Goal: Find specific page/section: Find specific page/section

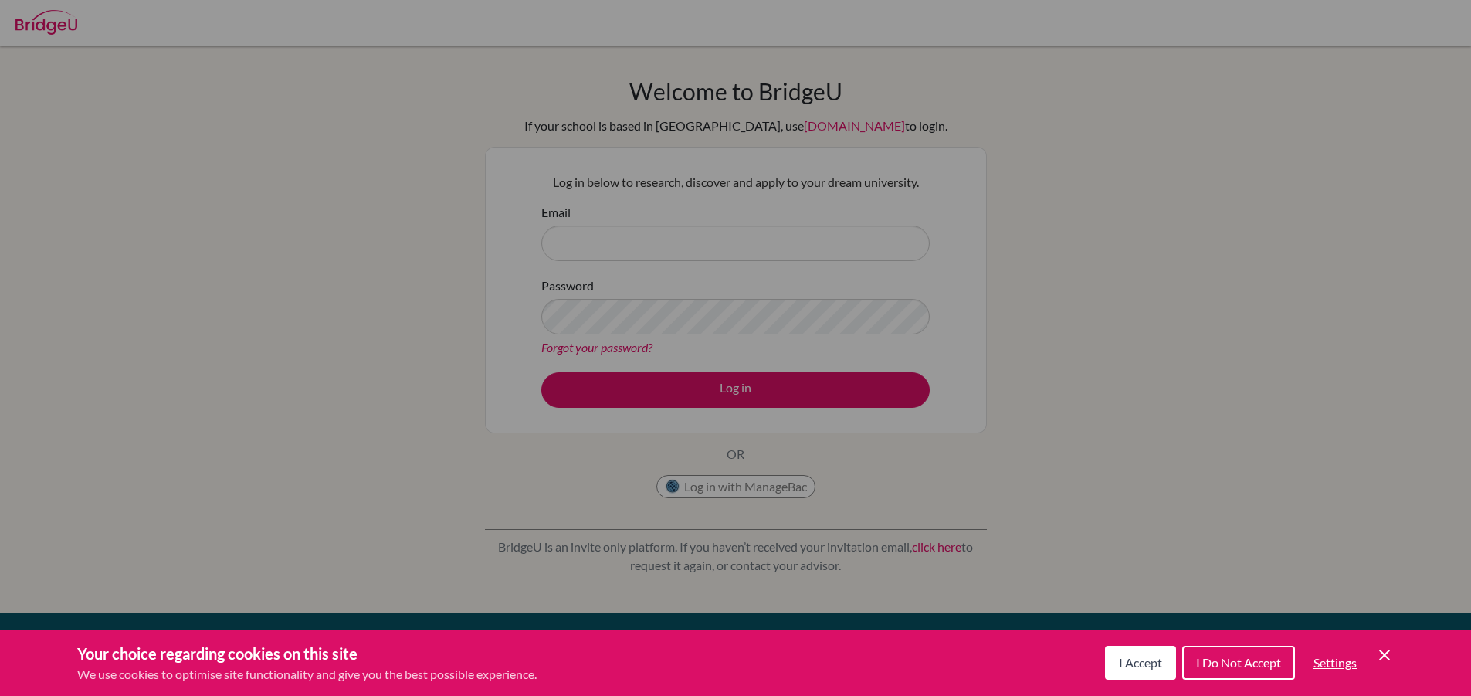
click at [1145, 656] on span "I Accept" at bounding box center [1140, 662] width 43 height 15
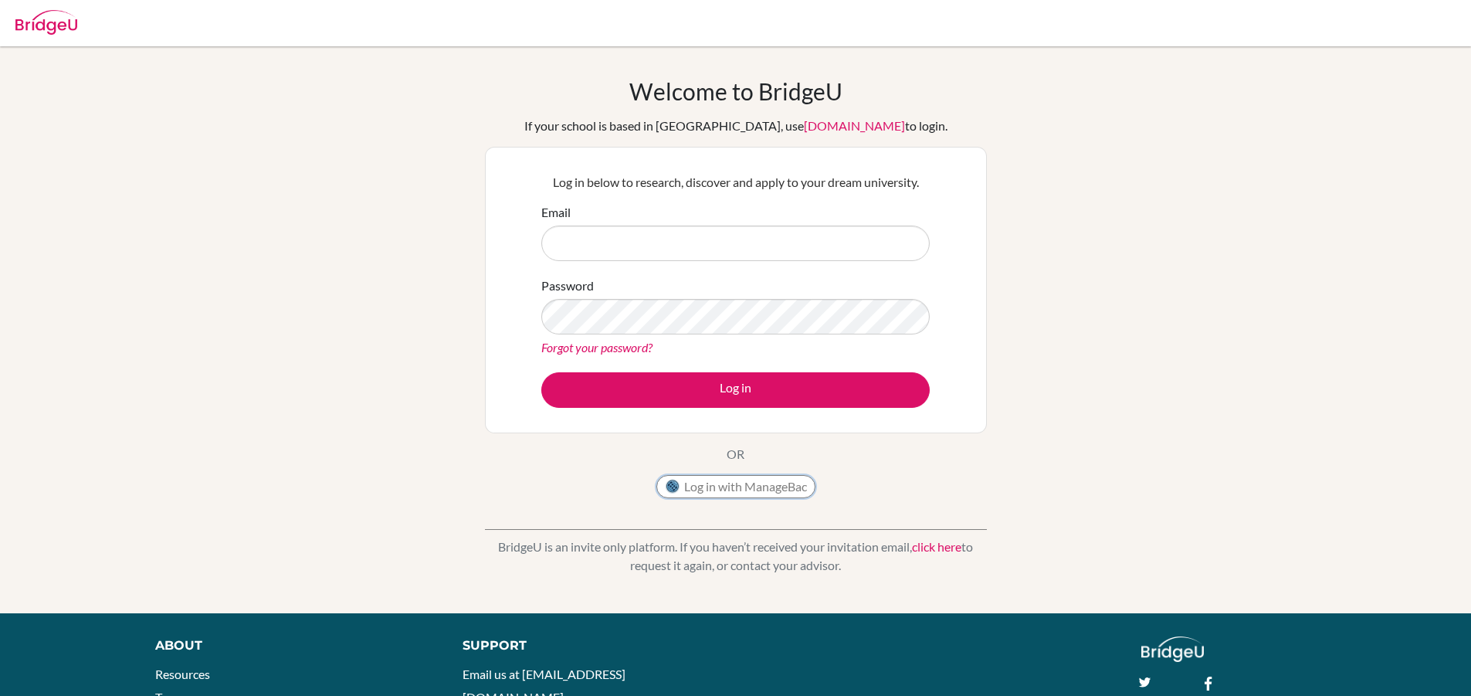
click at [753, 485] on button "Log in with ManageBac" at bounding box center [735, 486] width 159 height 23
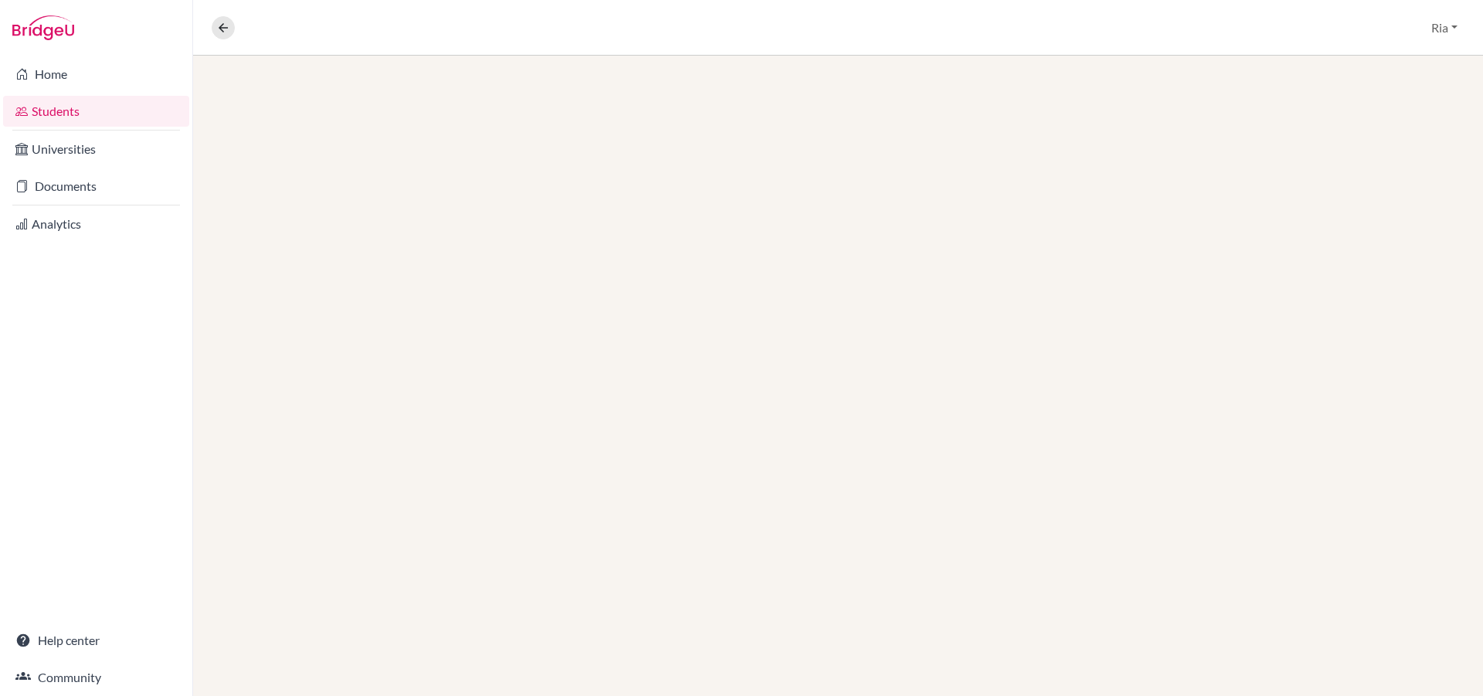
click at [51, 118] on link "Students" at bounding box center [96, 111] width 186 height 31
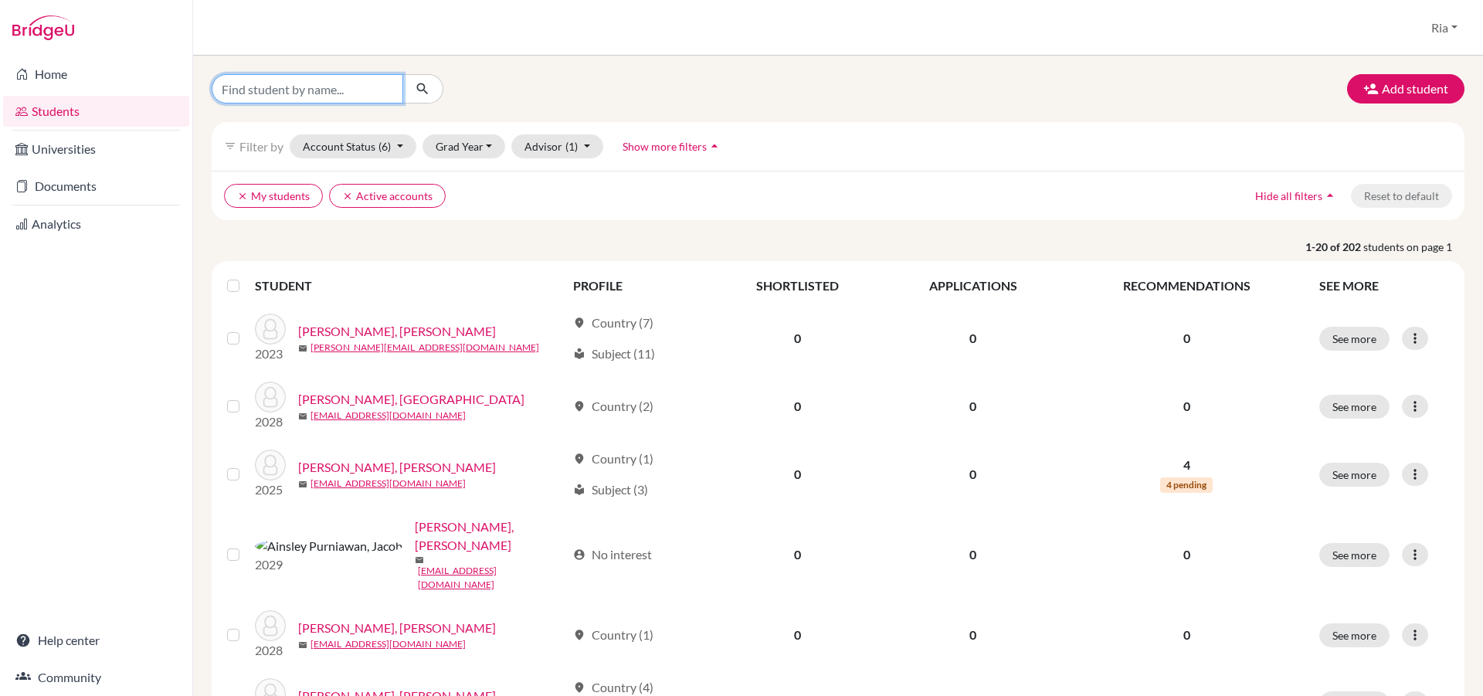
drag, startPoint x: 307, startPoint y: 90, endPoint x: 1169, endPoint y: 296, distance: 886.0
click at [307, 90] on input "Find student by name..." at bounding box center [308, 88] width 192 height 29
type input "gabriella"
click button "submit" at bounding box center [422, 88] width 41 height 29
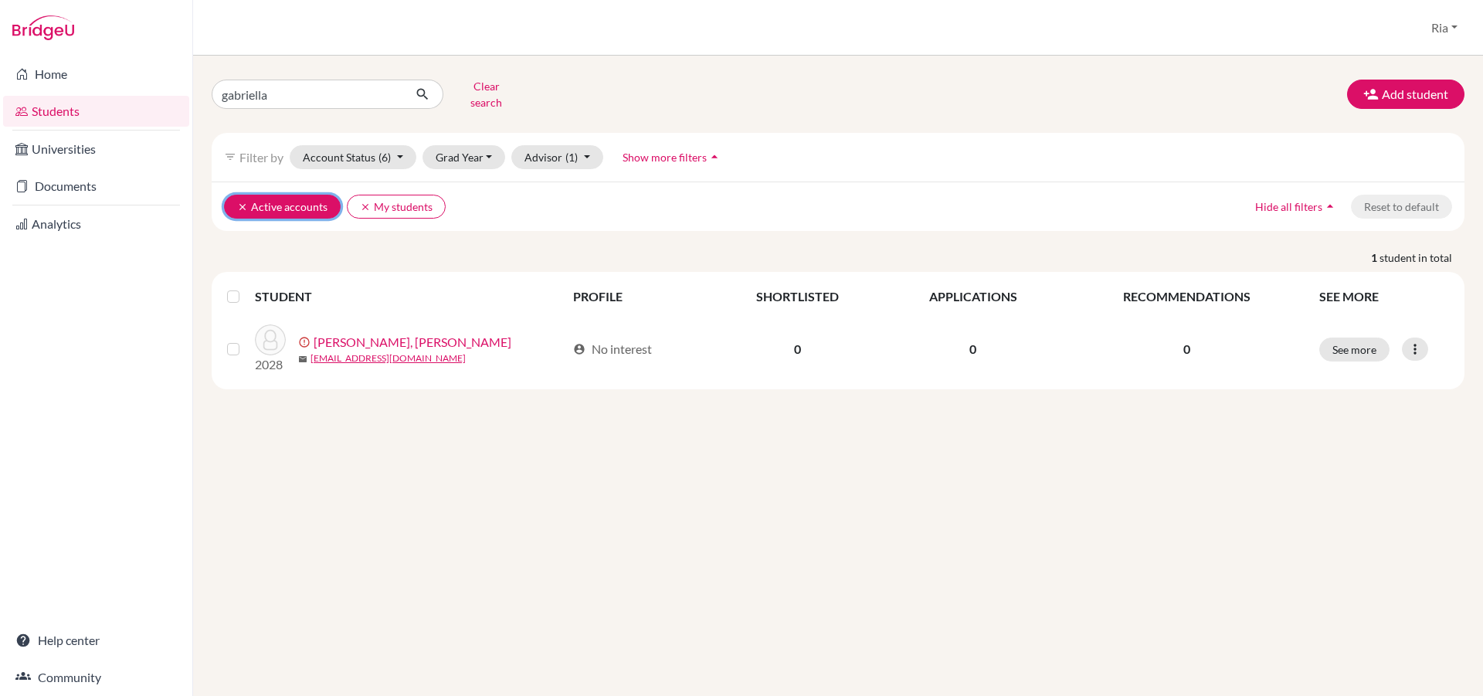
click at [236, 195] on button "clear Active accounts" at bounding box center [282, 207] width 117 height 24
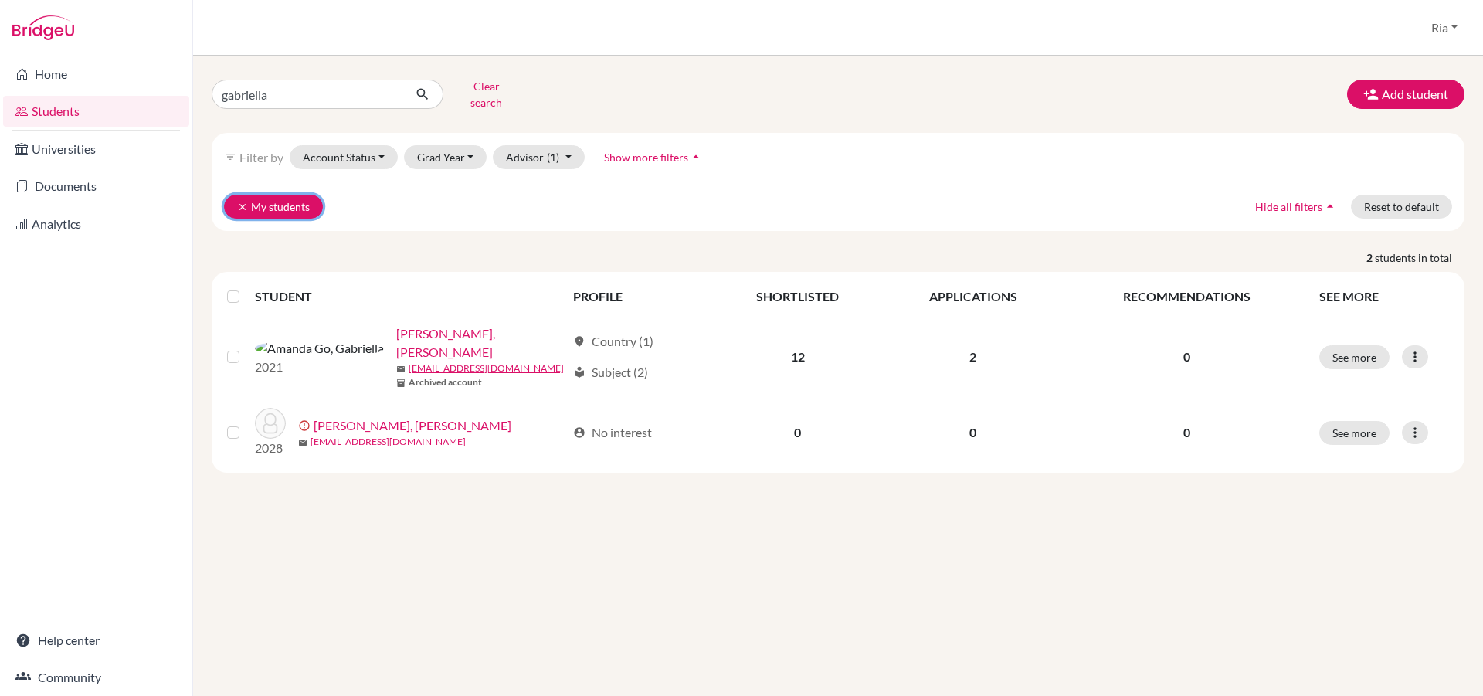
click at [242, 202] on icon "clear" at bounding box center [242, 207] width 11 height 11
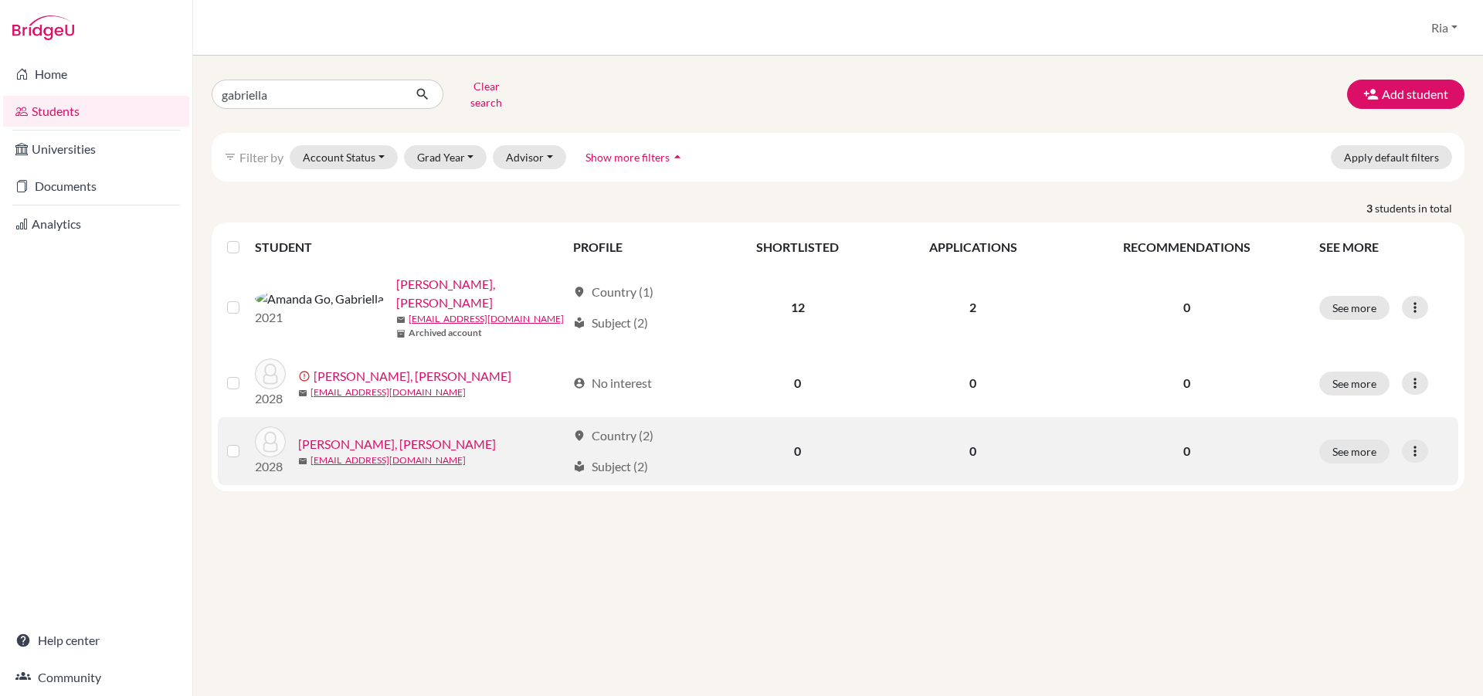
click at [353, 435] on link "Natalie Siarta, Gabriella" at bounding box center [397, 444] width 198 height 19
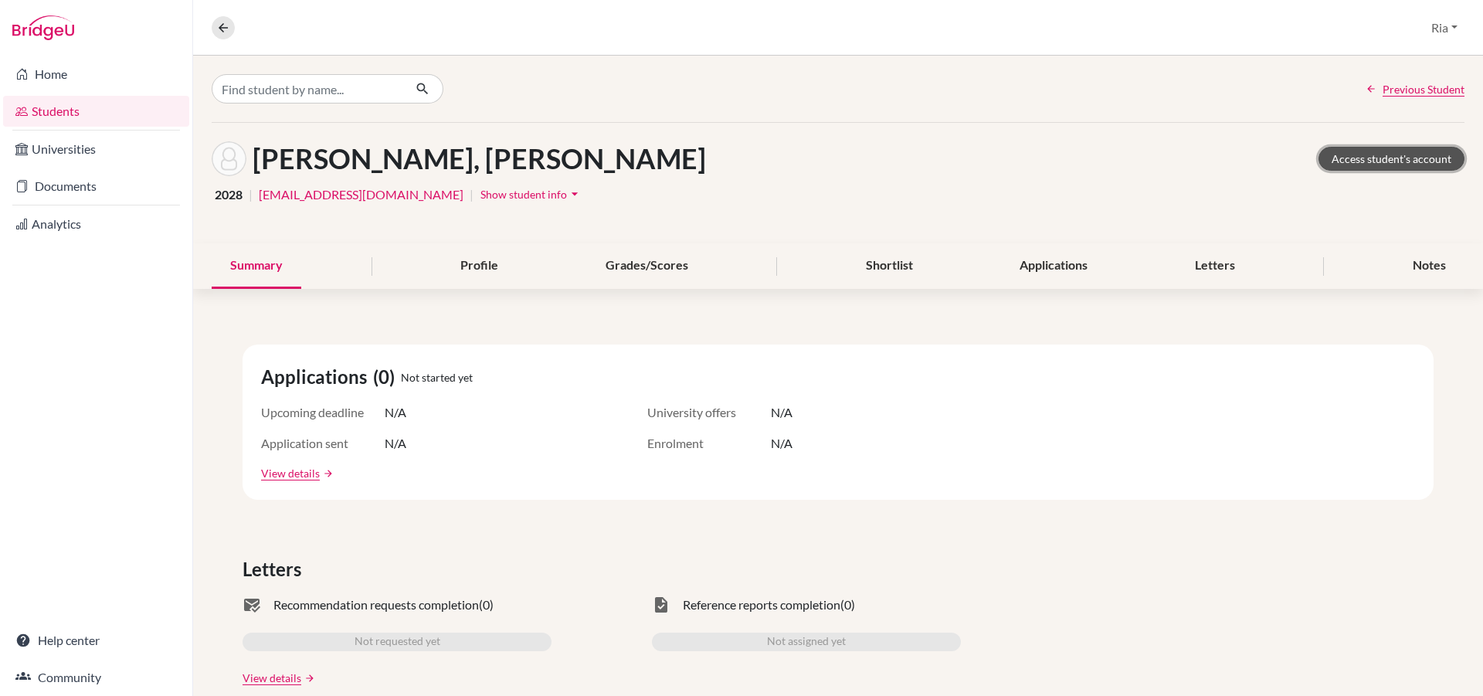
click at [1363, 161] on link "Access student's account" at bounding box center [1391, 159] width 146 height 24
